Goal: Obtain resource: Download file/media

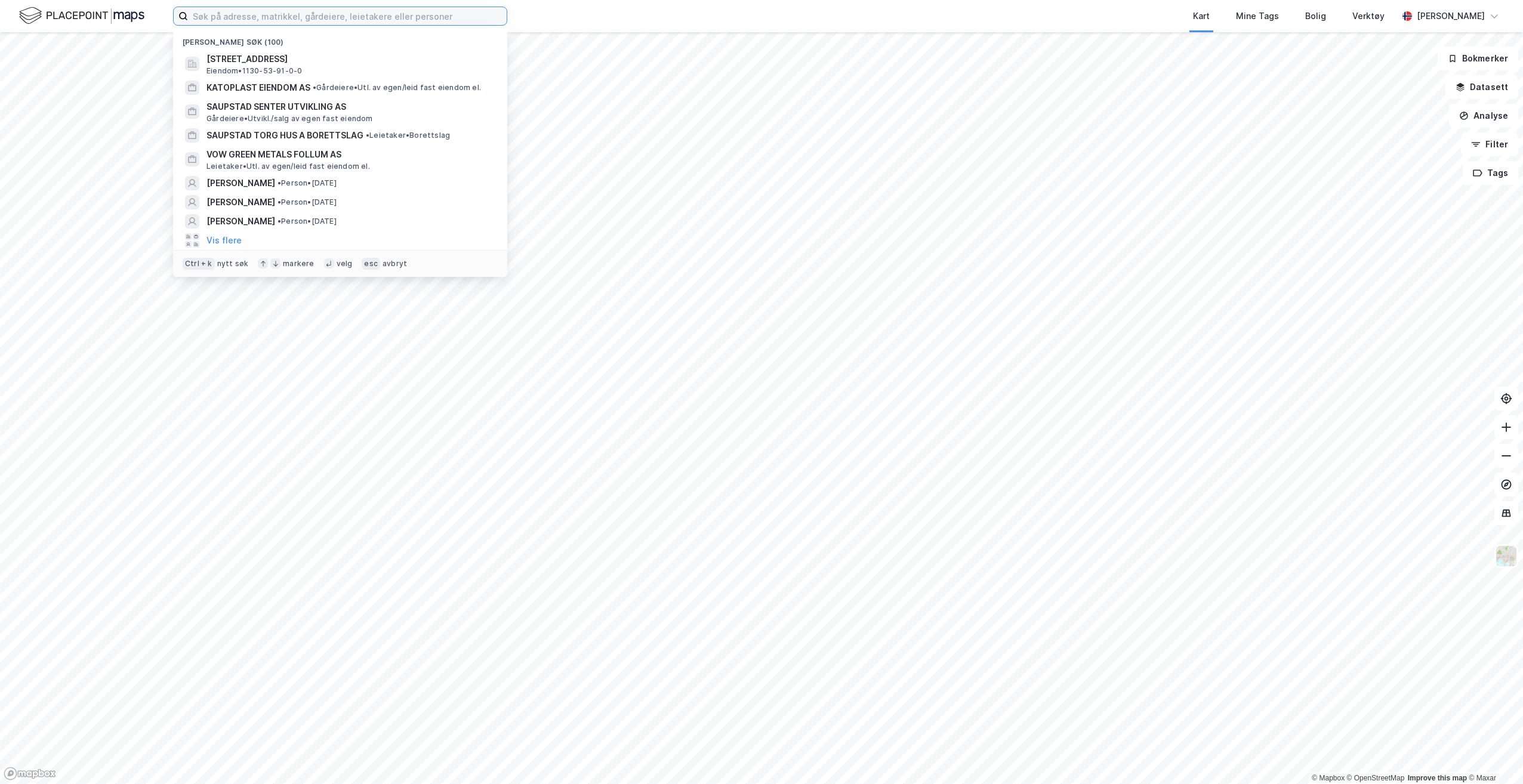
click at [358, 12] on input at bounding box center [347, 16] width 319 height 18
click at [323, 160] on span "VOW GREEN METALS FOLLUM AS" at bounding box center [350, 155] width 286 height 14
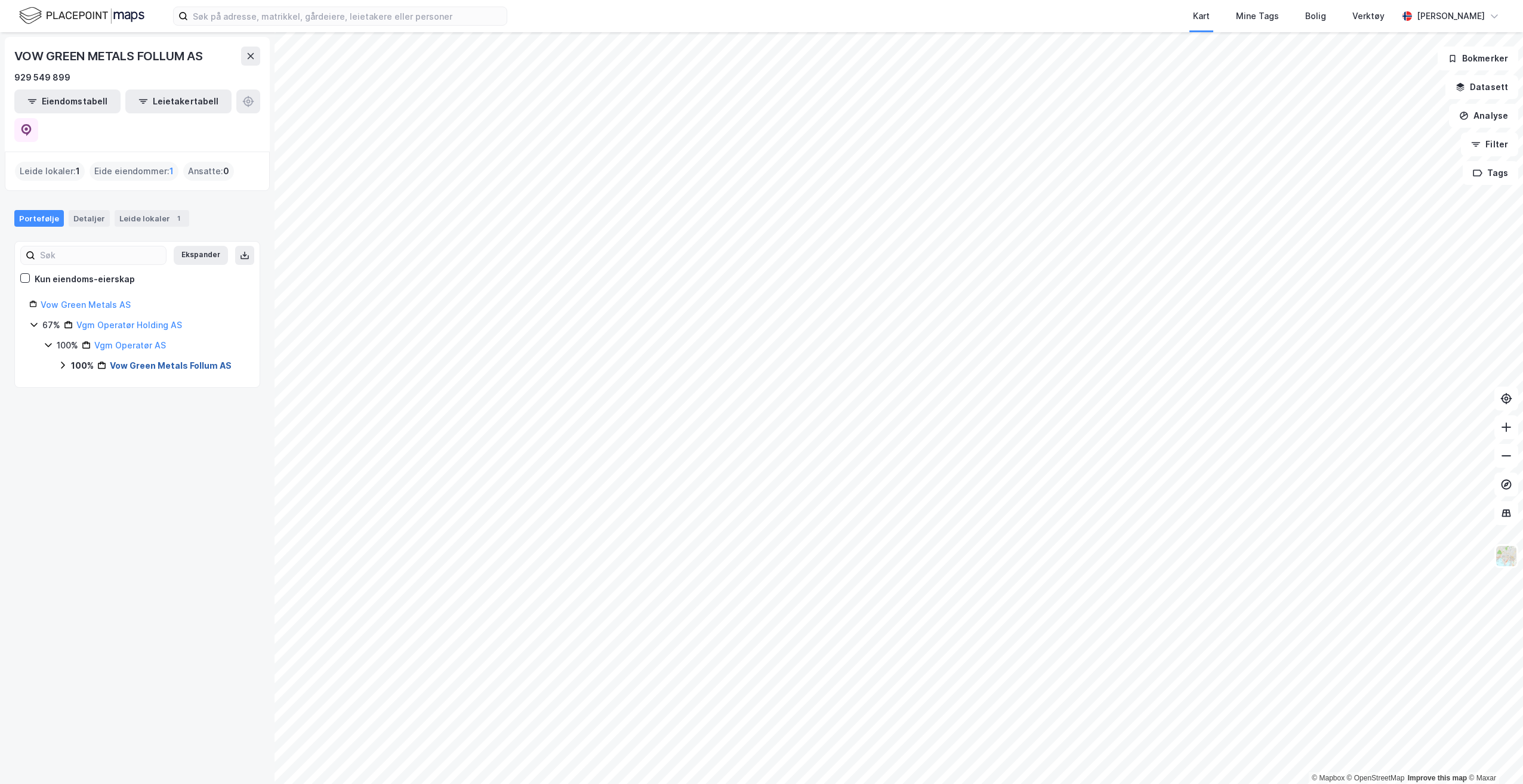
click at [195, 360] on link "Vow Green Metals Follum AS" at bounding box center [171, 365] width 122 height 10
click at [180, 381] on link "Ringerike, 87/596" at bounding box center [159, 385] width 73 height 10
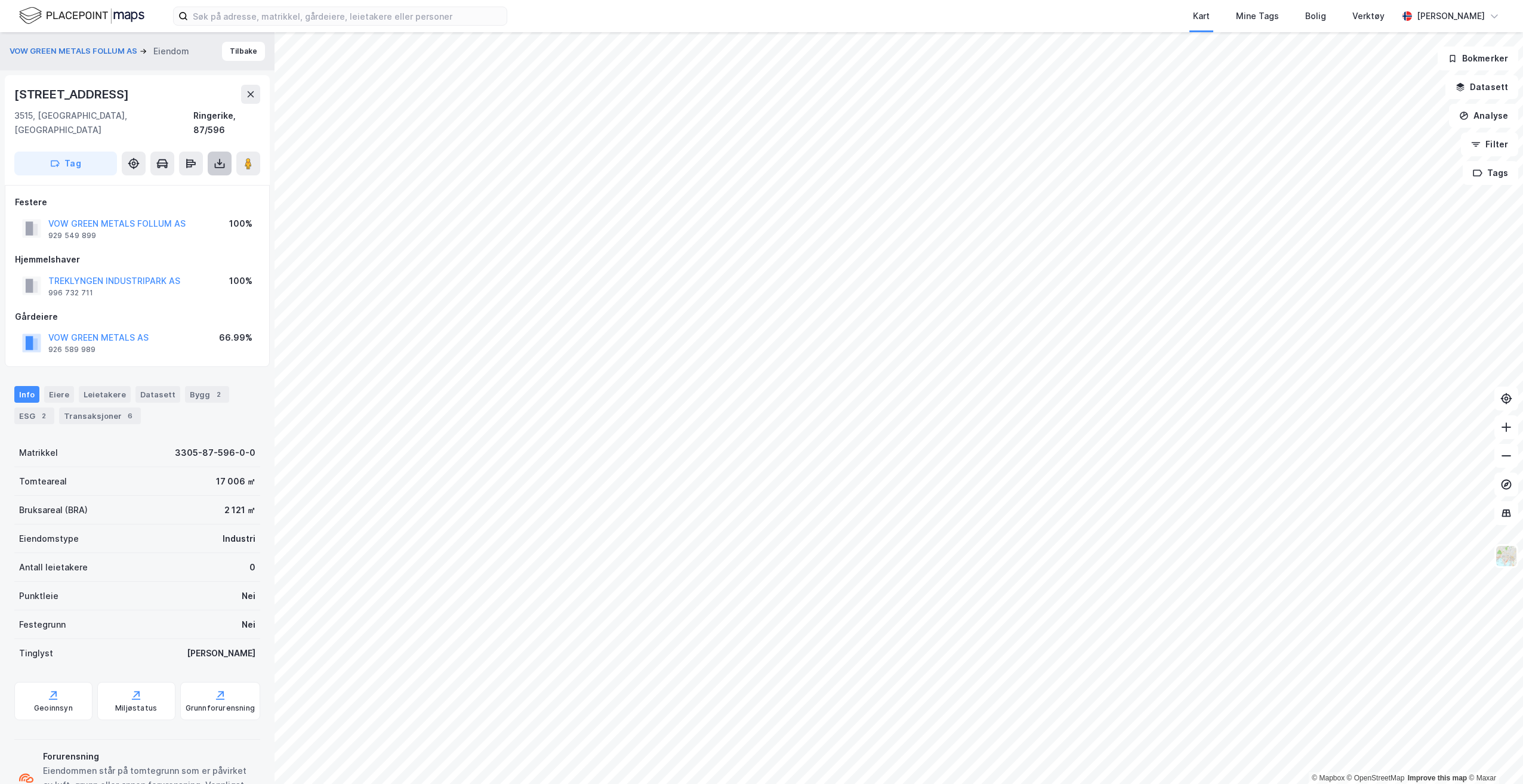
click at [225, 158] on icon at bounding box center [220, 163] width 12 height 12
click at [201, 178] on div "Last ned grunnbok" at bounding box center [168, 187] width 127 height 19
